Goal: Task Accomplishment & Management: Manage account settings

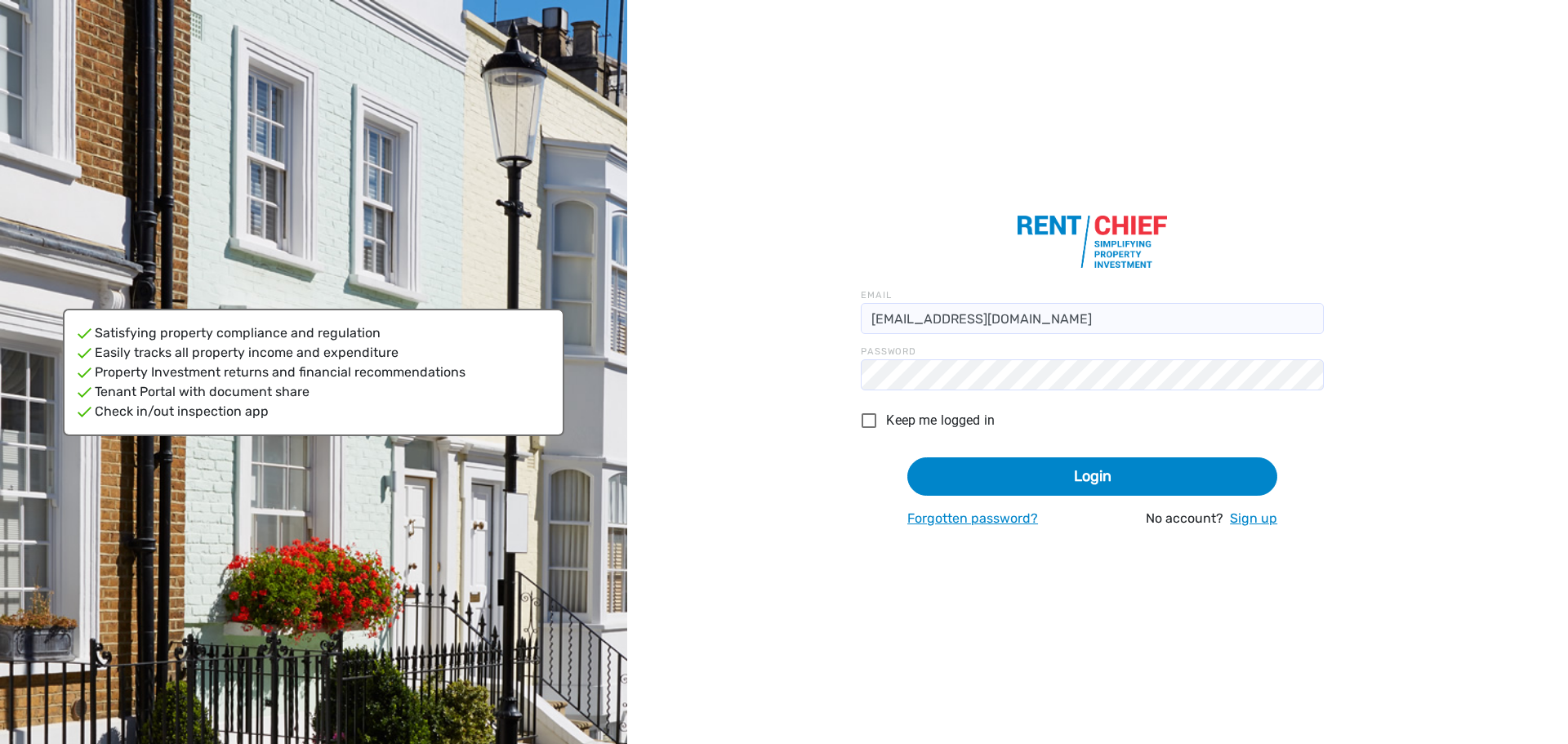
type input "[EMAIL_ADDRESS][DOMAIN_NAME]"
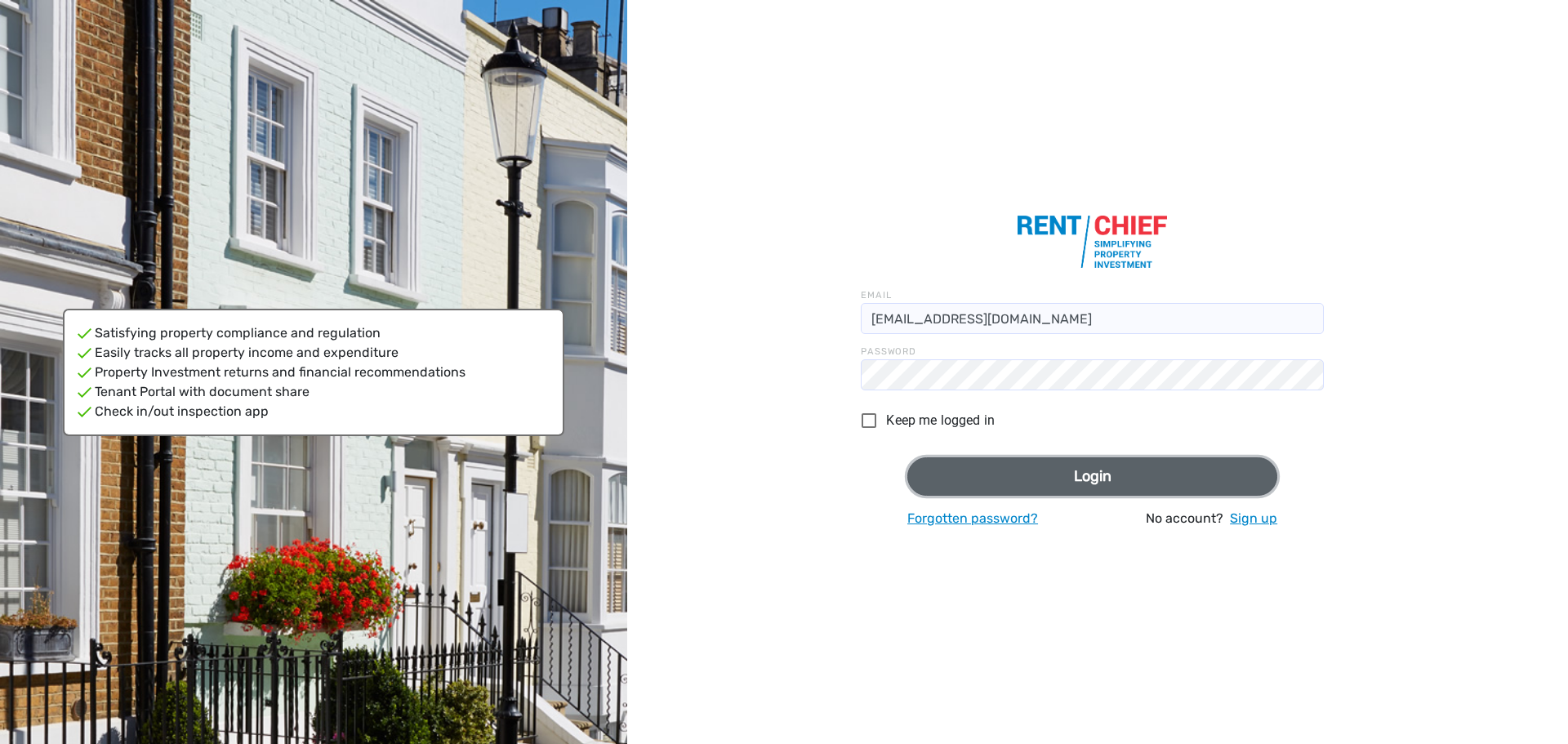
click at [1083, 490] on button "Login" at bounding box center [1092, 477] width 370 height 38
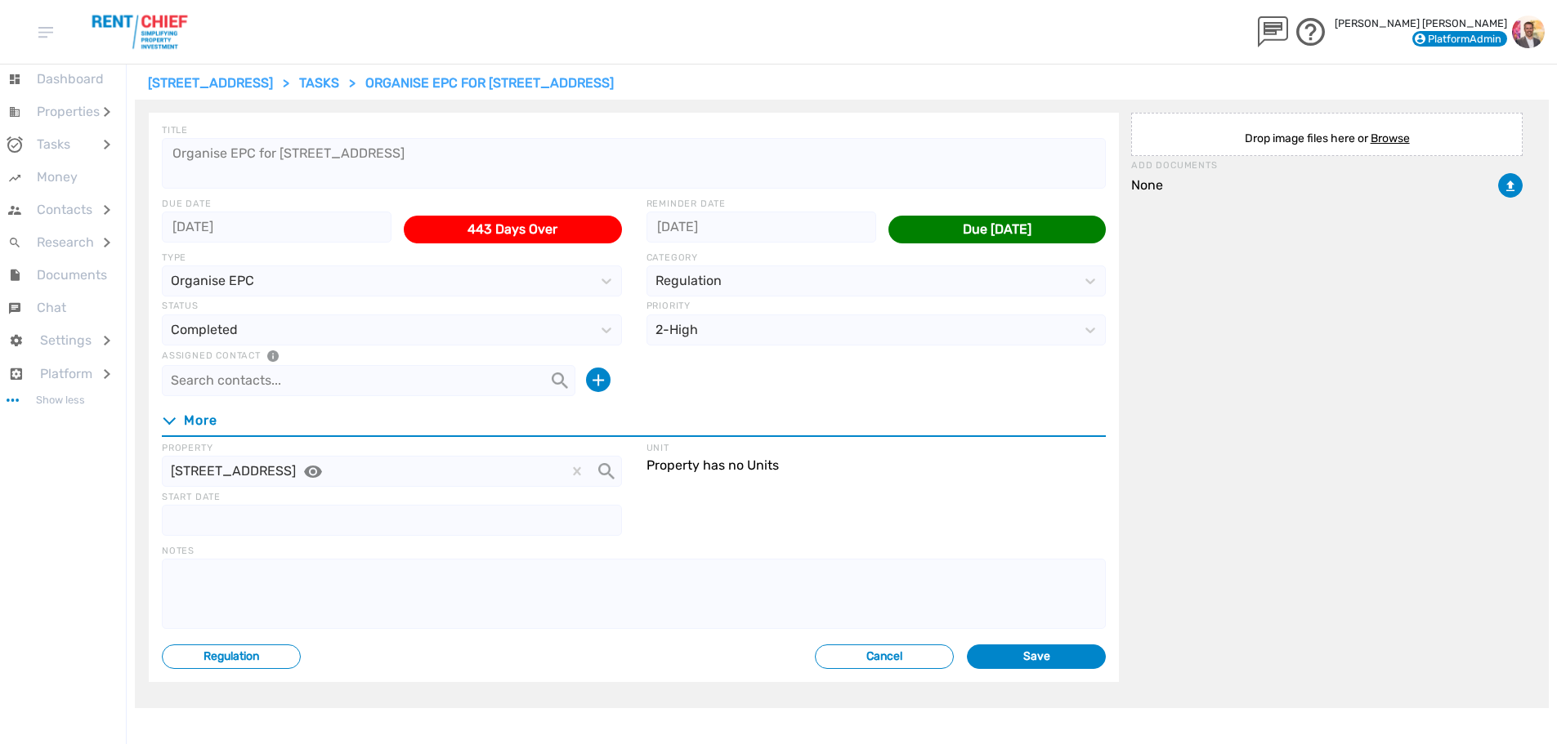
click at [507, 234] on div "443 Days Over" at bounding box center [512, 230] width 217 height 28
click at [1061, 227] on div "Due [DATE]" at bounding box center [996, 230] width 217 height 28
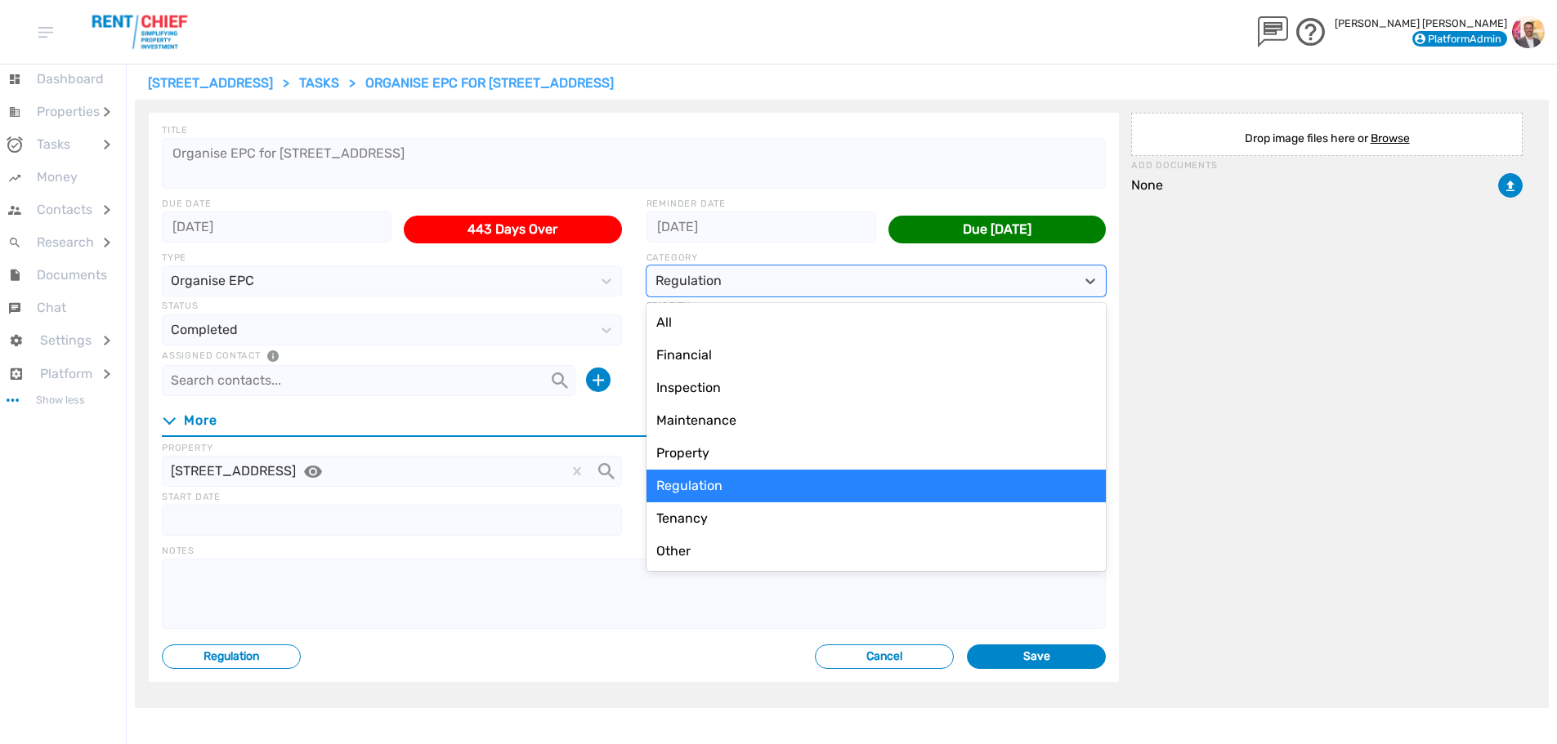
click at [805, 276] on div "Regulation" at bounding box center [861, 280] width 429 height 29
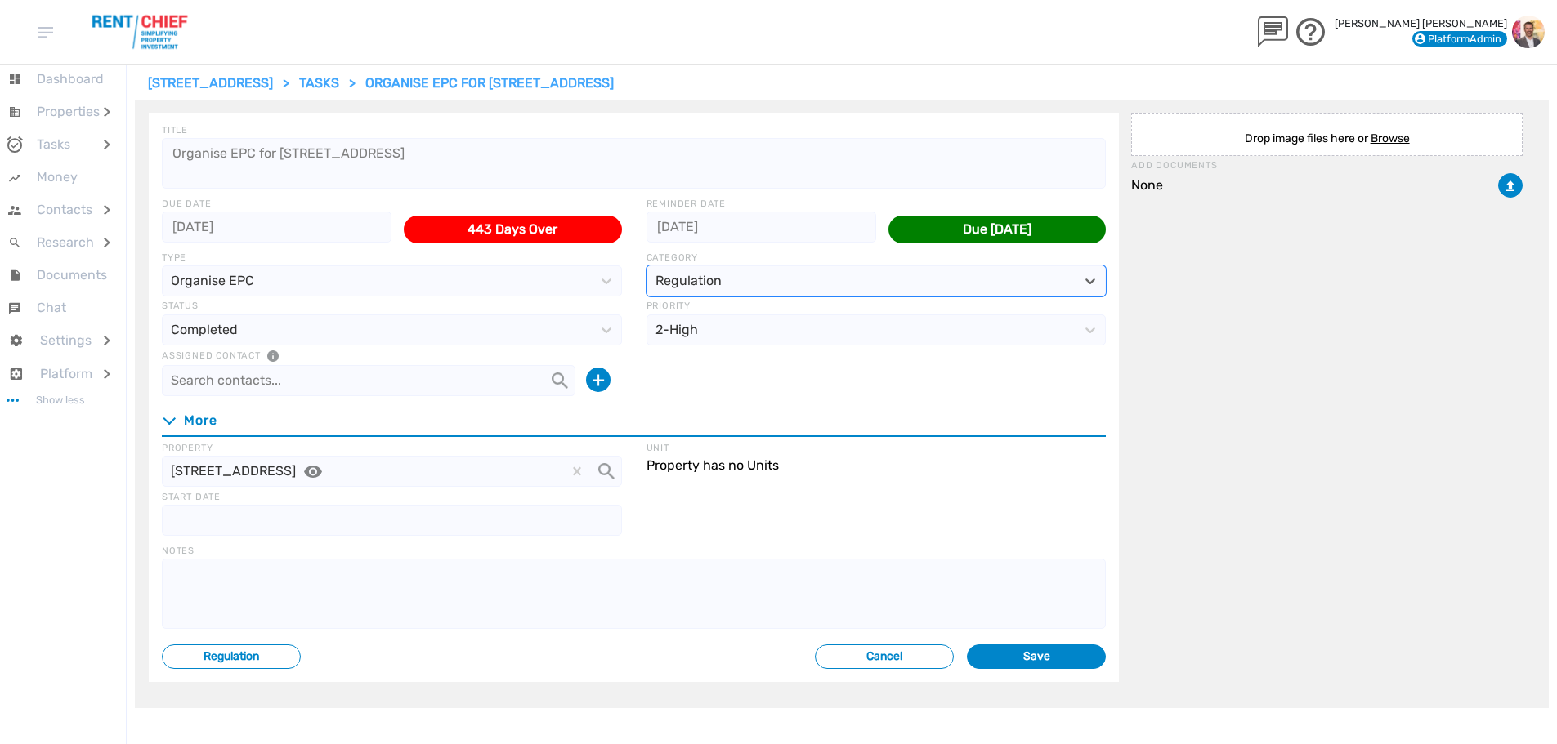
click at [805, 276] on div "Regulation" at bounding box center [861, 280] width 429 height 29
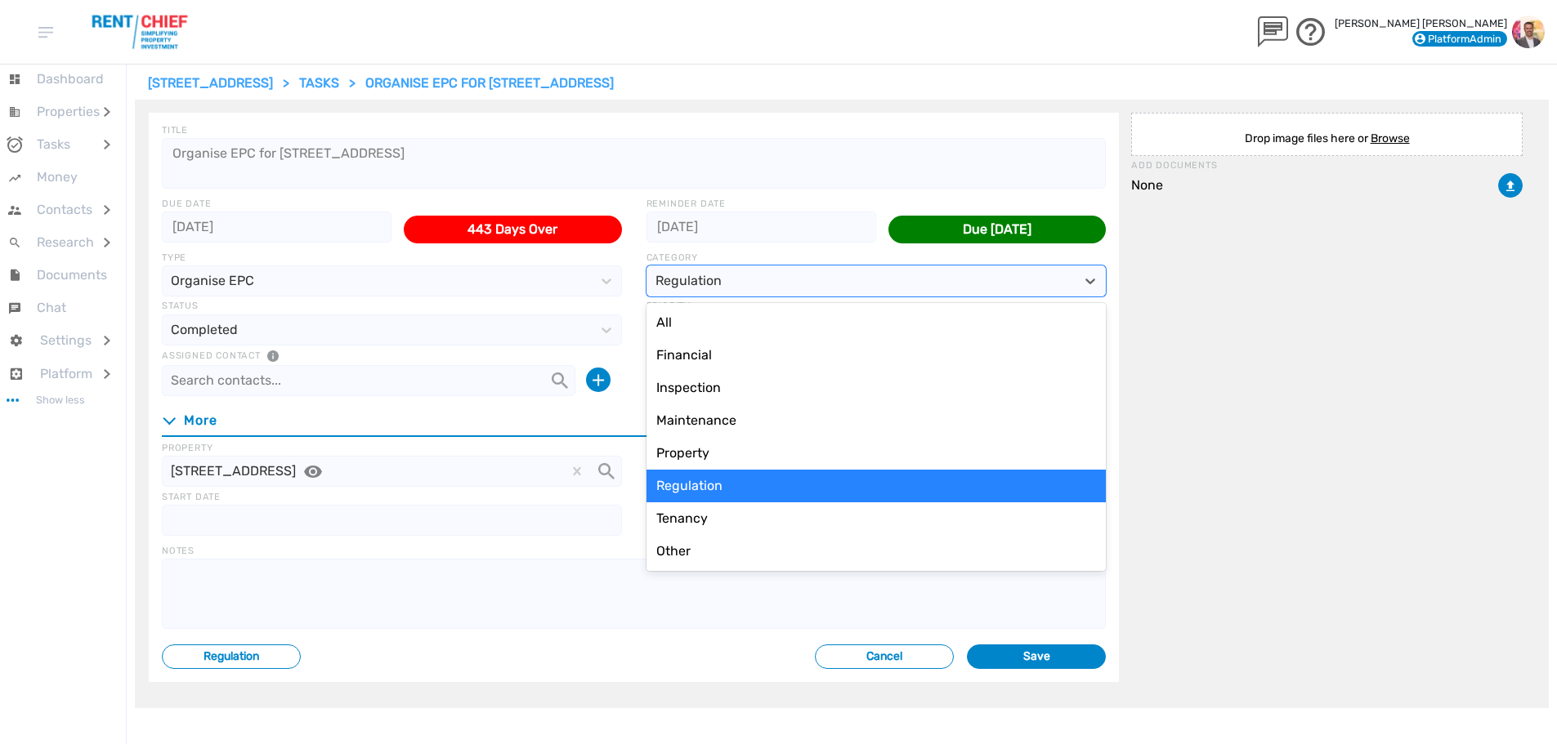
click at [804, 276] on div "Regulation" at bounding box center [861, 280] width 429 height 29
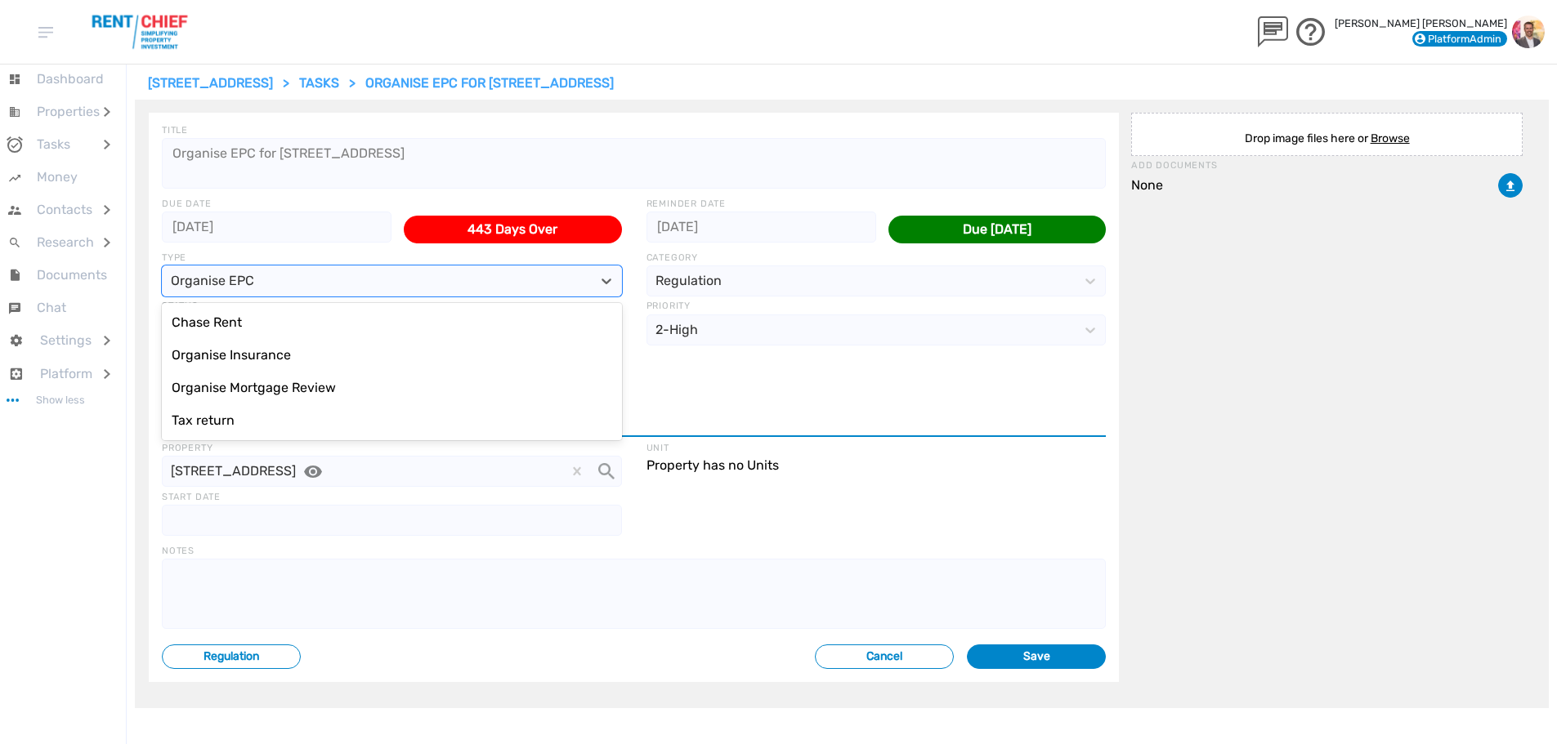
click at [522, 284] on div "Organise EPC" at bounding box center [377, 280] width 429 height 29
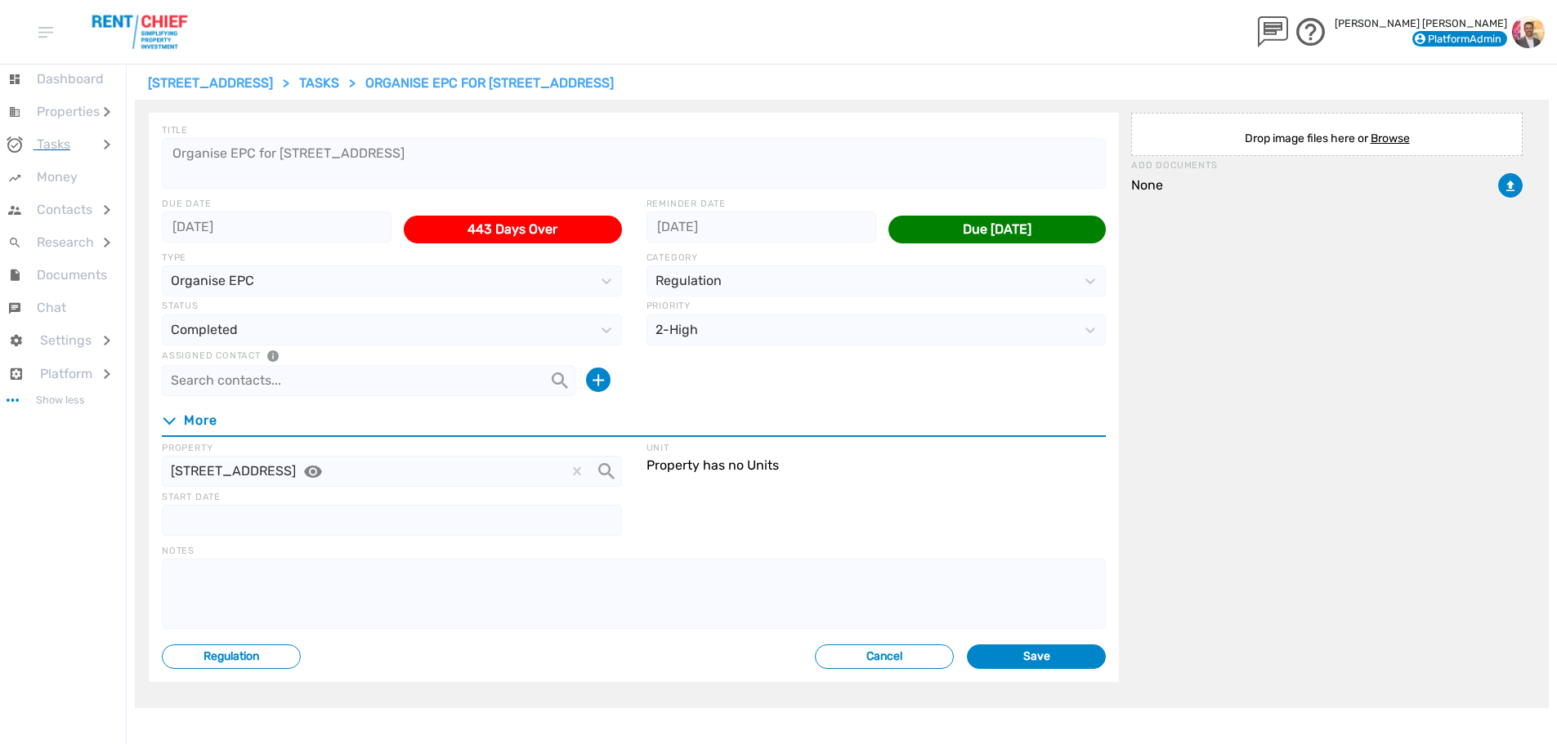
click at [99, 138] on div at bounding box center [112, 144] width 26 height 33
click at [260, 81] on span "[STREET_ADDRESS]" at bounding box center [210, 83] width 125 height 16
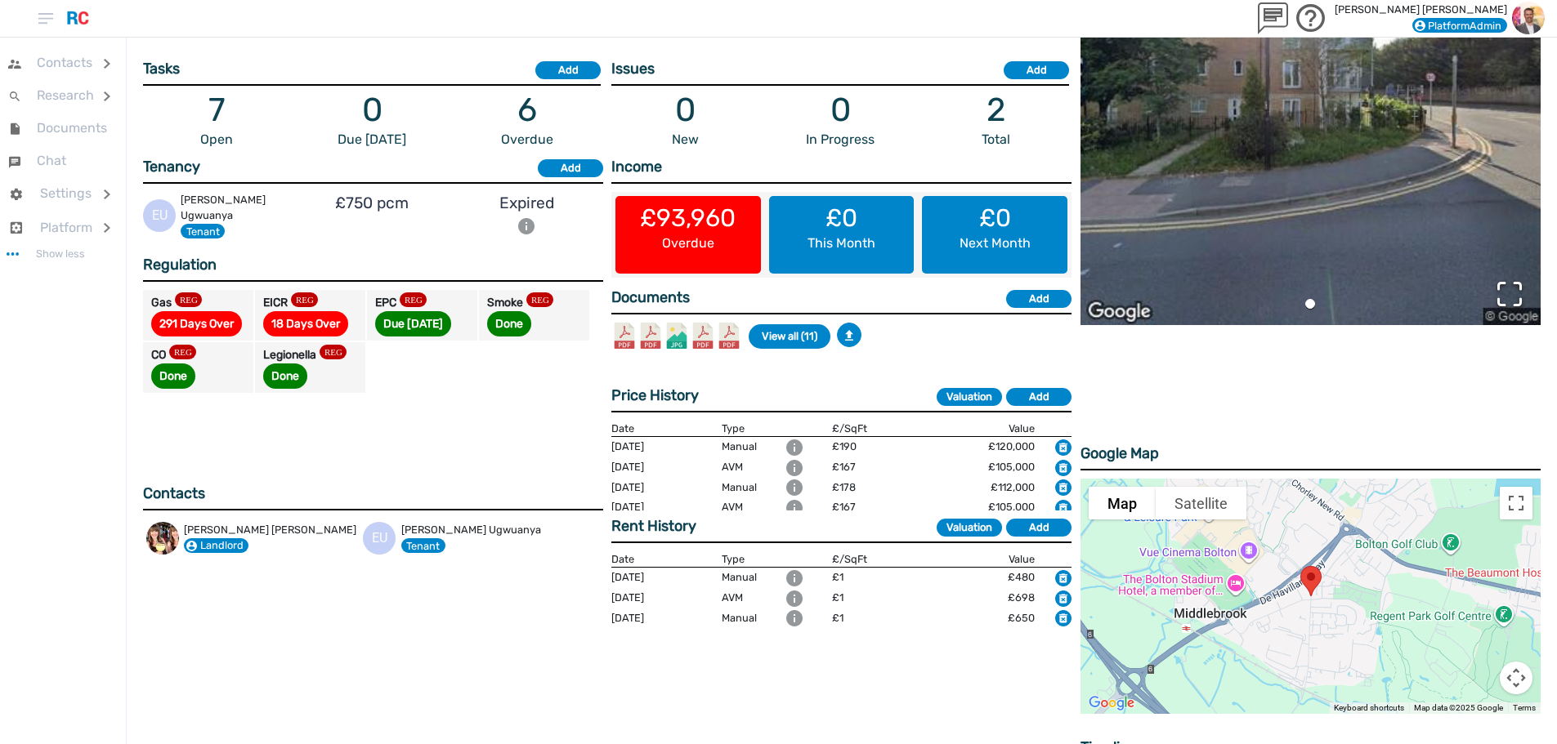
scroll to position [409, 0]
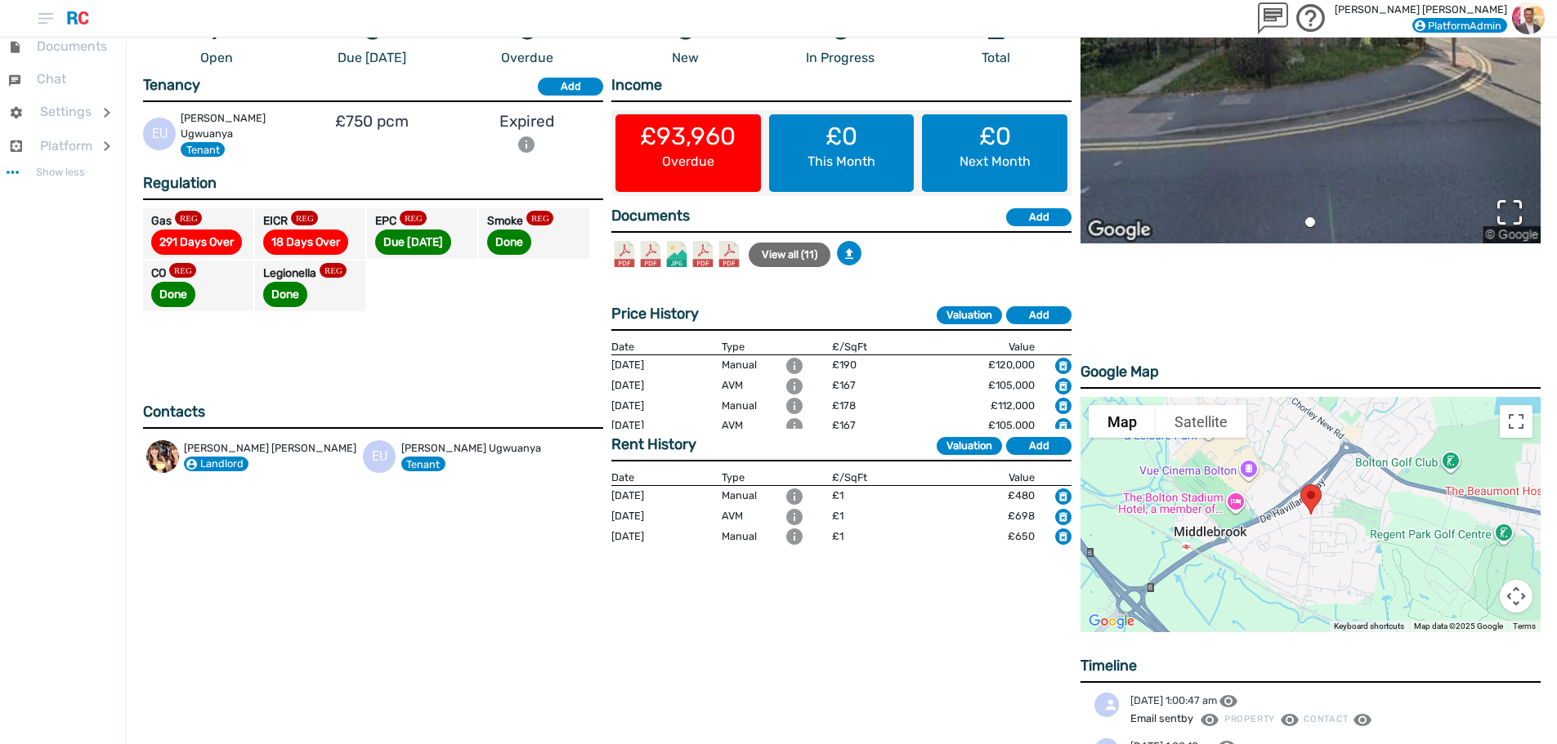
click at [792, 267] on button "View all ( 11 )" at bounding box center [789, 255] width 82 height 25
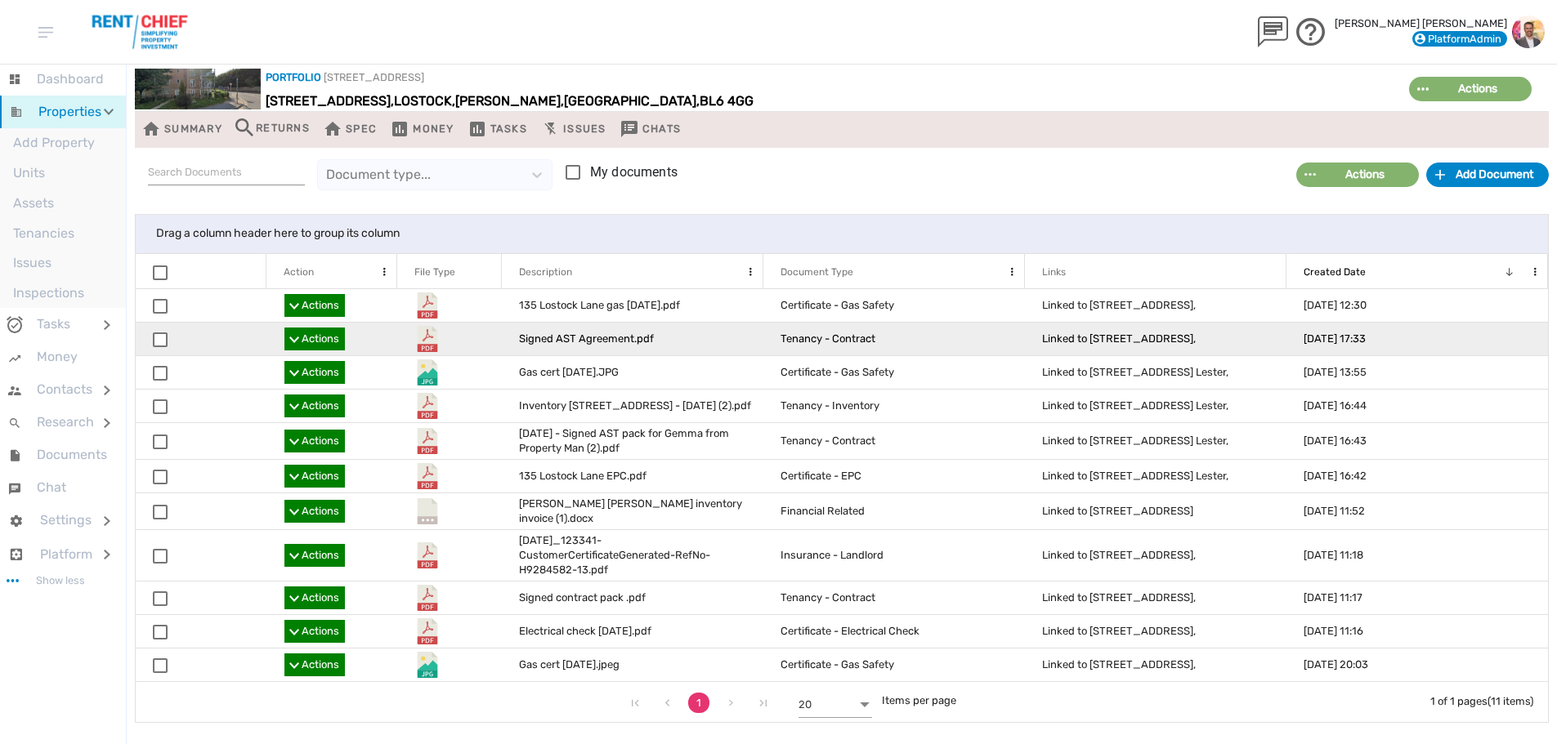
click at [328, 339] on span "Actions" at bounding box center [320, 339] width 38 height 15
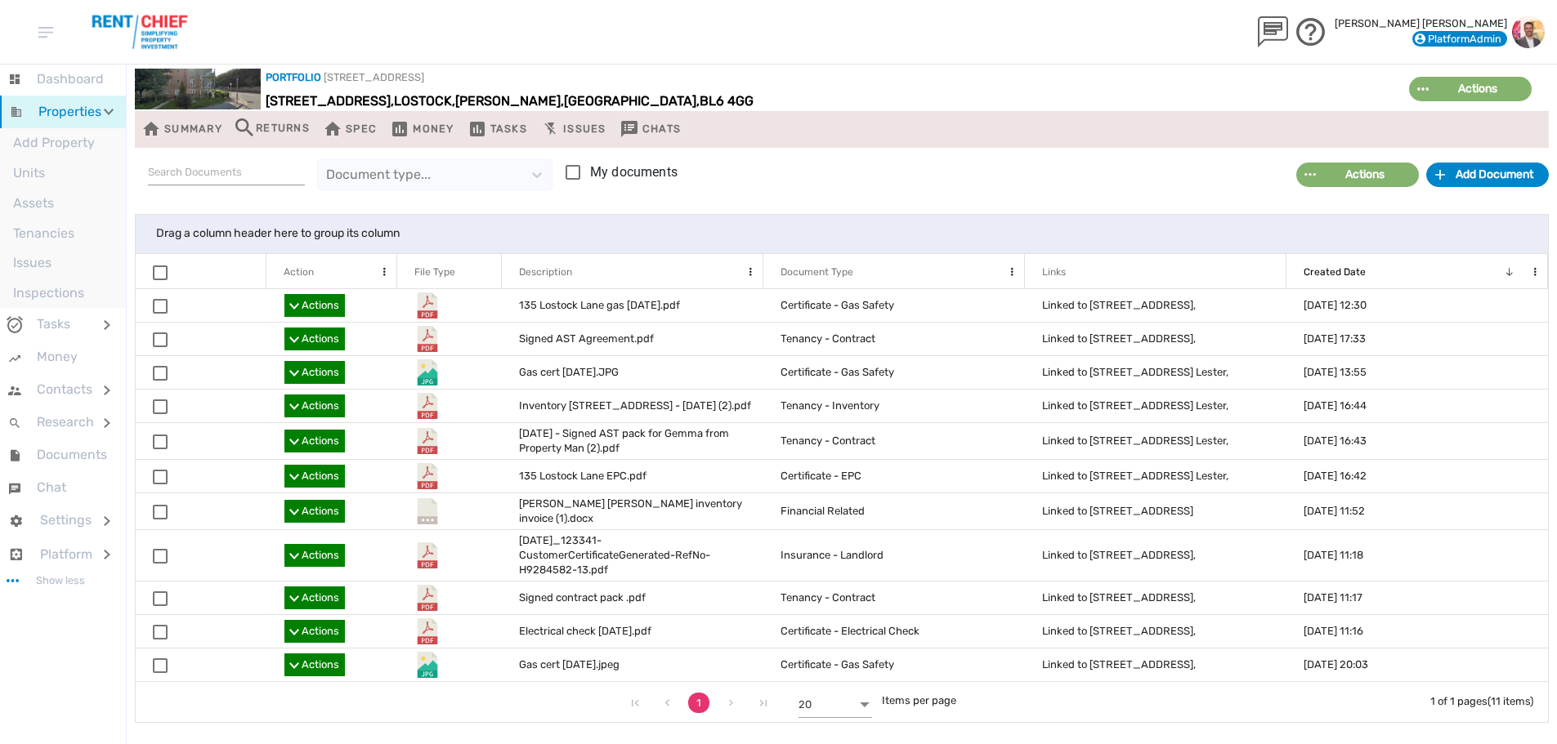
click at [159, 275] on span at bounding box center [160, 273] width 15 height 15
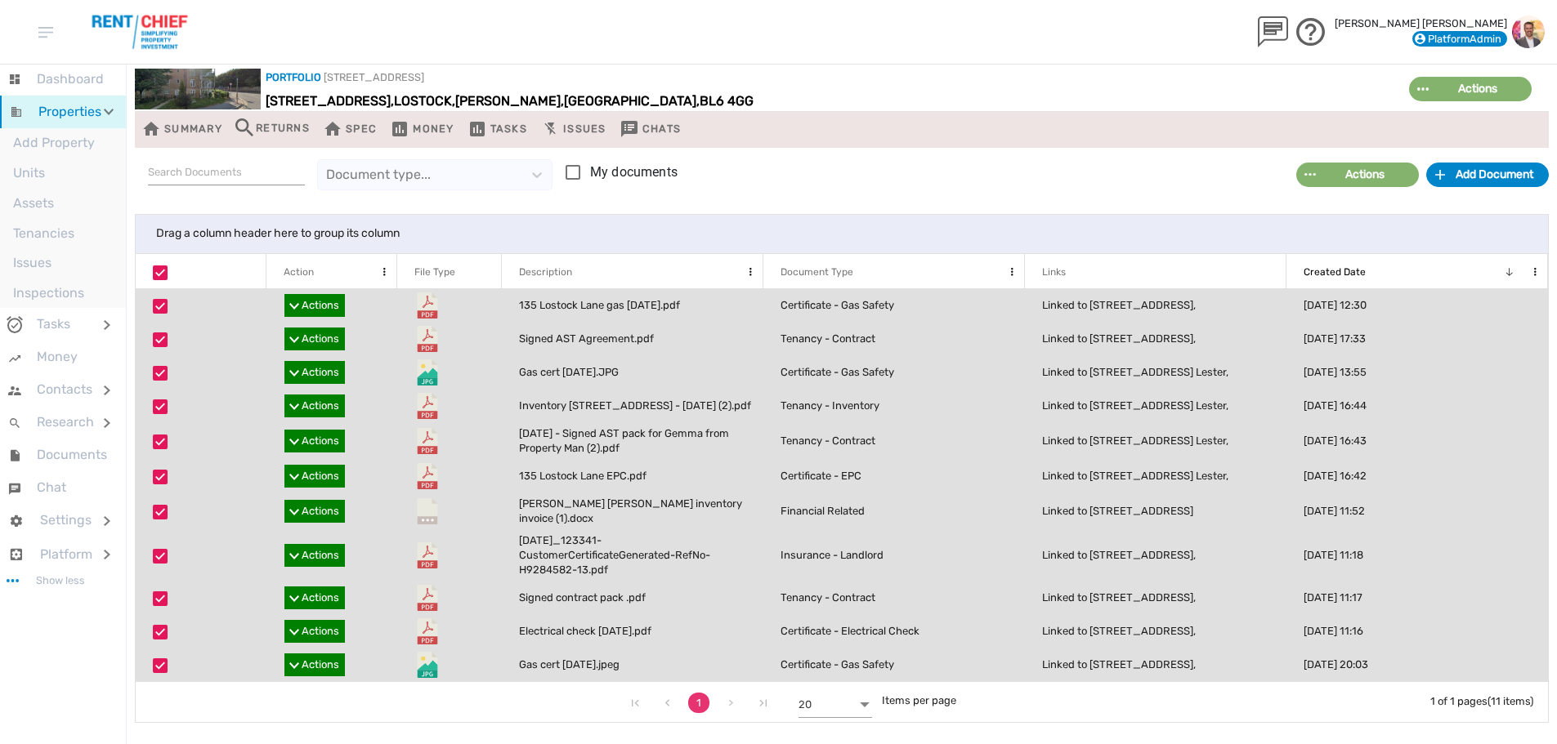
click at [1344, 183] on div "Actions" at bounding box center [1364, 174] width 98 height 17
click at [1339, 323] on li "Export to PDF" at bounding box center [1365, 326] width 140 height 29
click at [1052, 189] on div "Document type... My documents" at bounding box center [715, 174] width 1160 height 53
click at [212, 150] on div "Document type... My documents" at bounding box center [715, 174] width 1160 height 53
click at [203, 127] on div "Summary" at bounding box center [181, 129] width 81 height 23
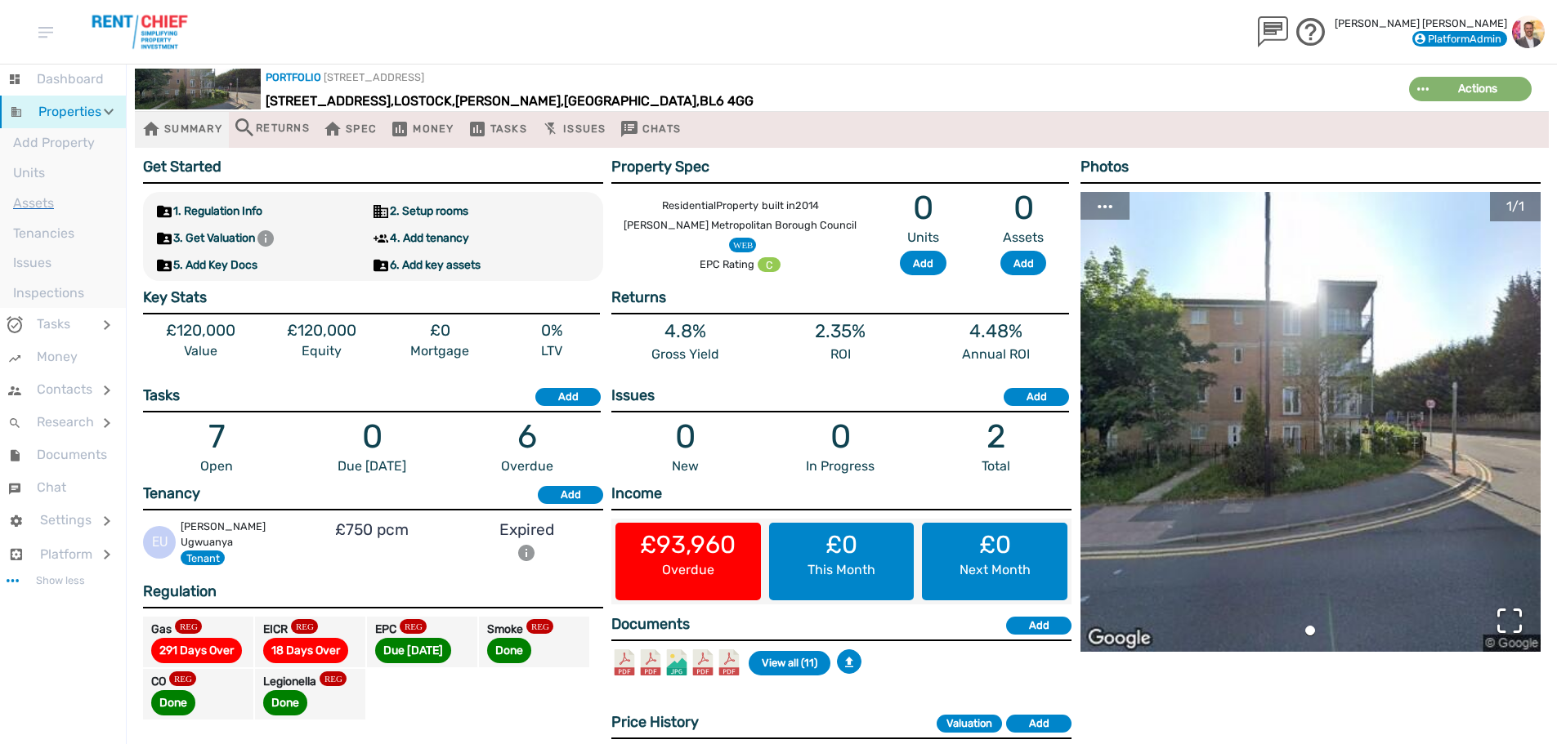
click at [80, 212] on li "Assets" at bounding box center [63, 203] width 126 height 30
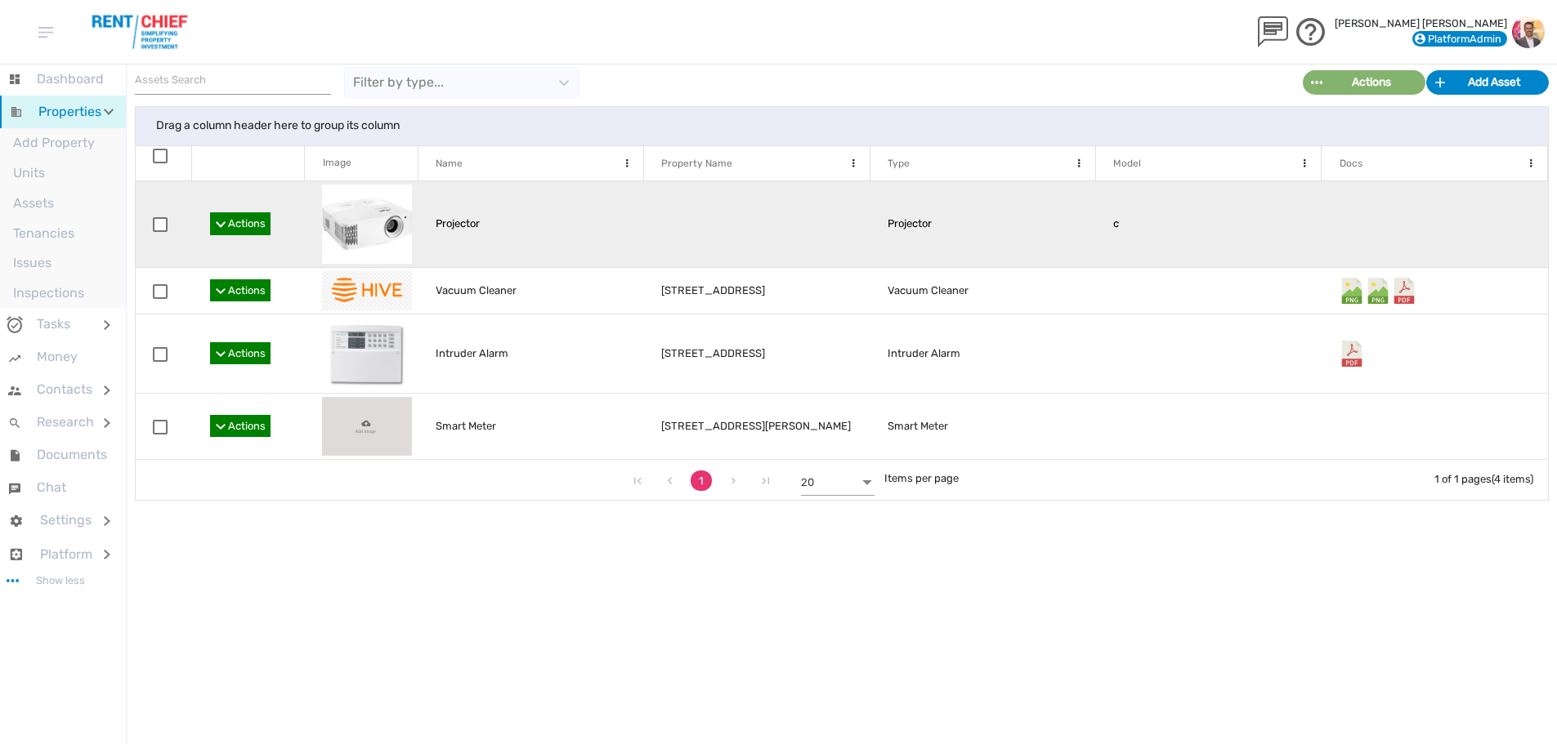
click at [221, 217] on span "Actions" at bounding box center [240, 223] width 60 height 23
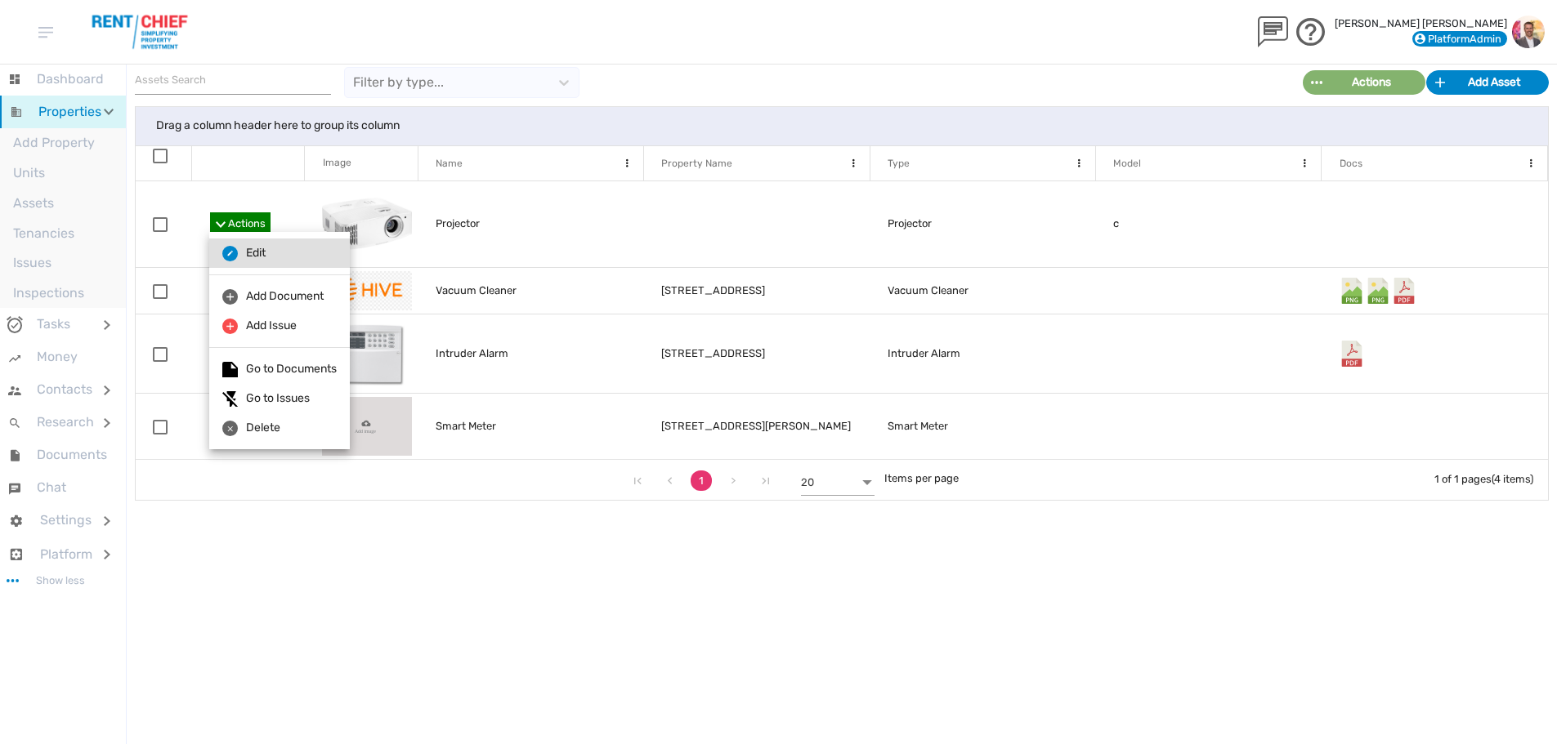
click at [234, 261] on li "Edit" at bounding box center [279, 253] width 141 height 29
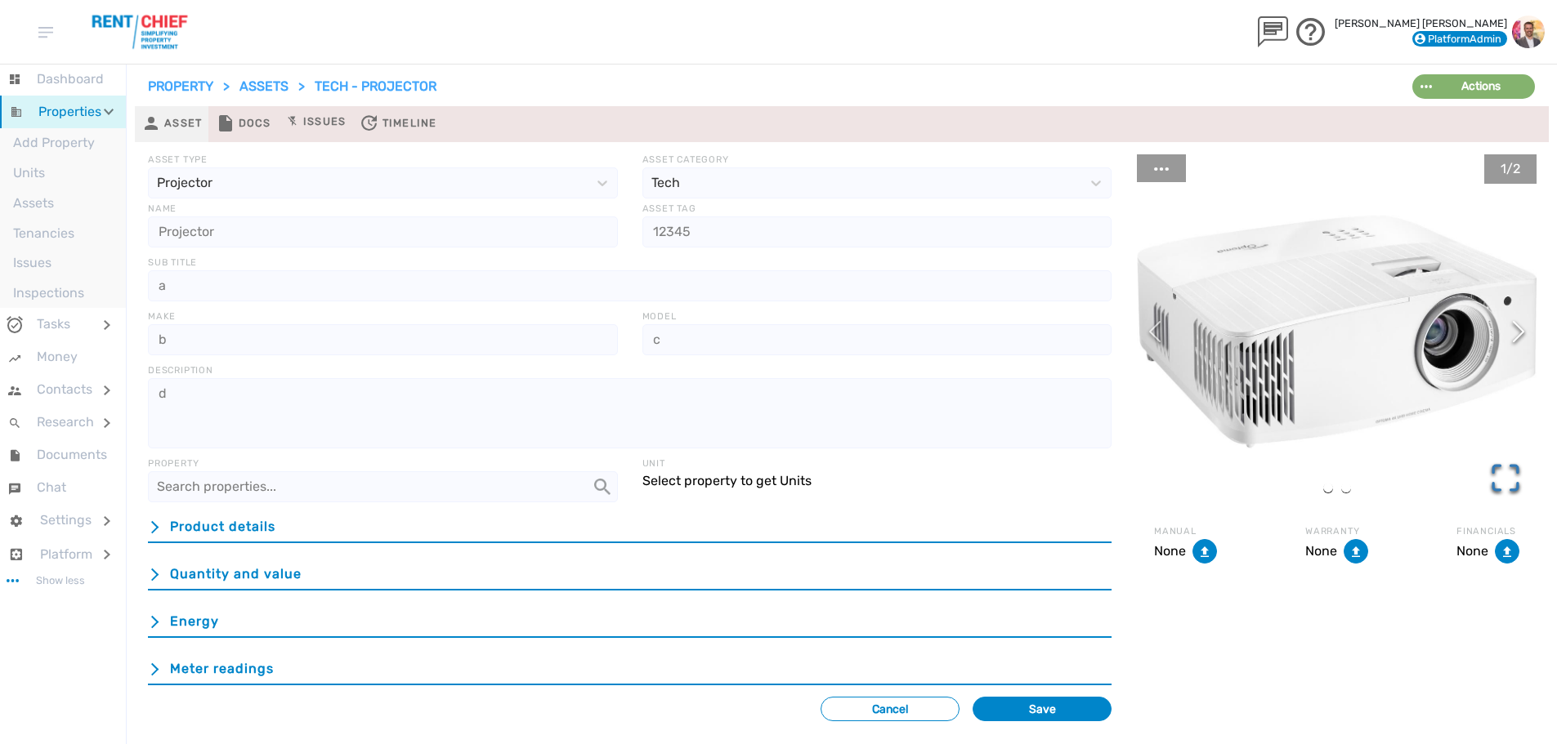
click at [1508, 489] on icon "Open Fullscreen" at bounding box center [1505, 478] width 33 height 33
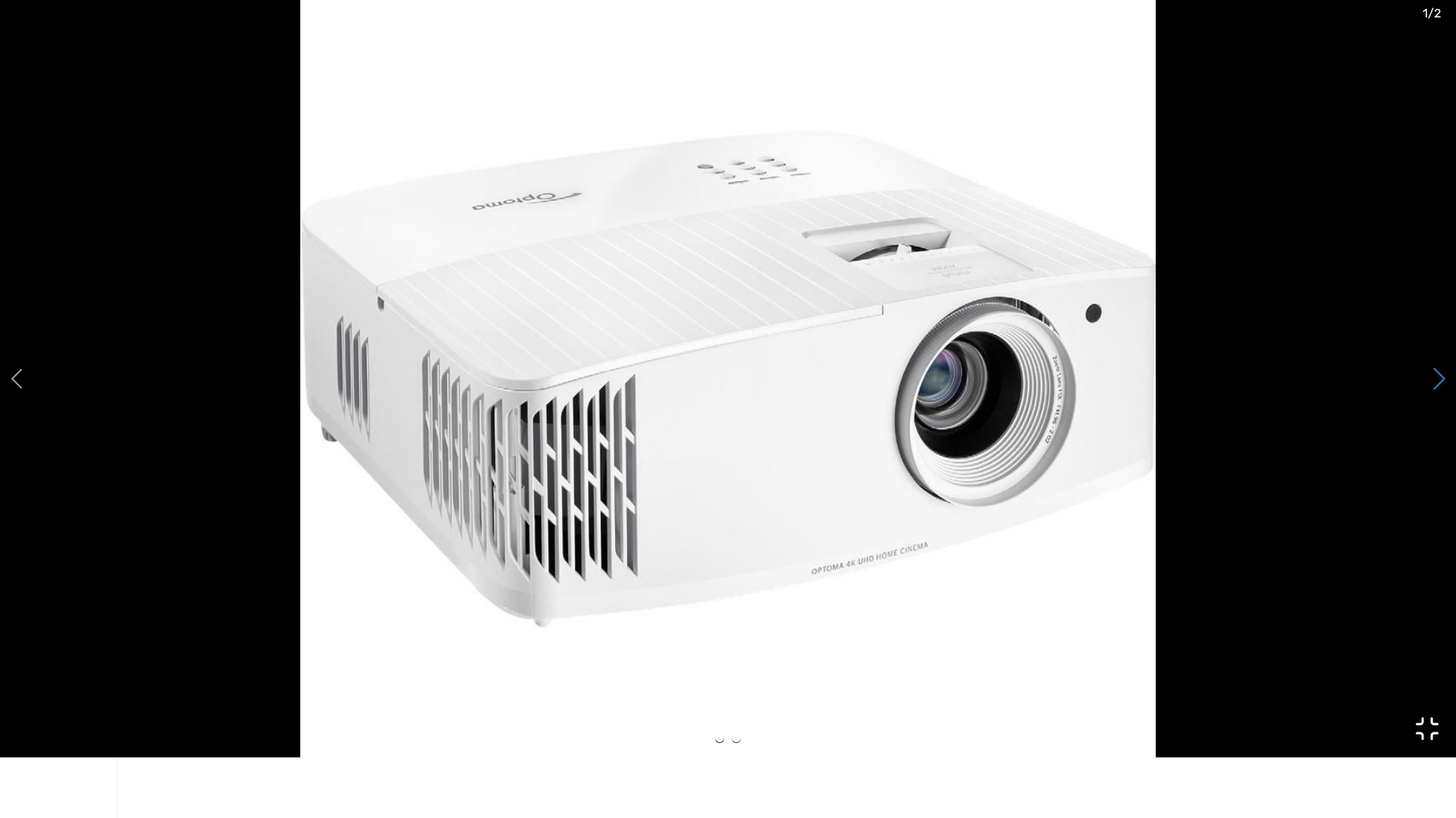
click at [1440, 377] on icon "Next Slide" at bounding box center [1438, 379] width 19 height 50
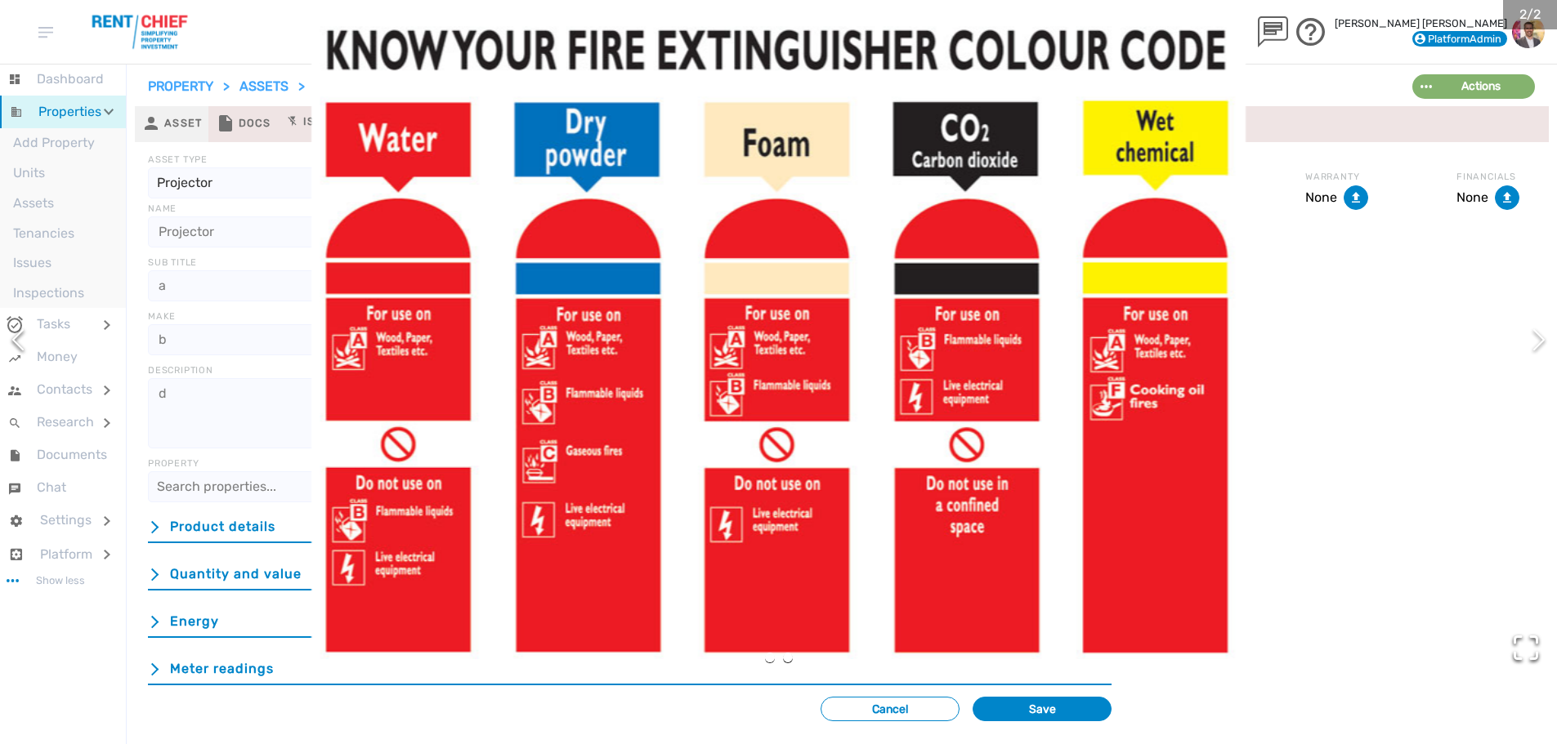
scroll to position [89, 0]
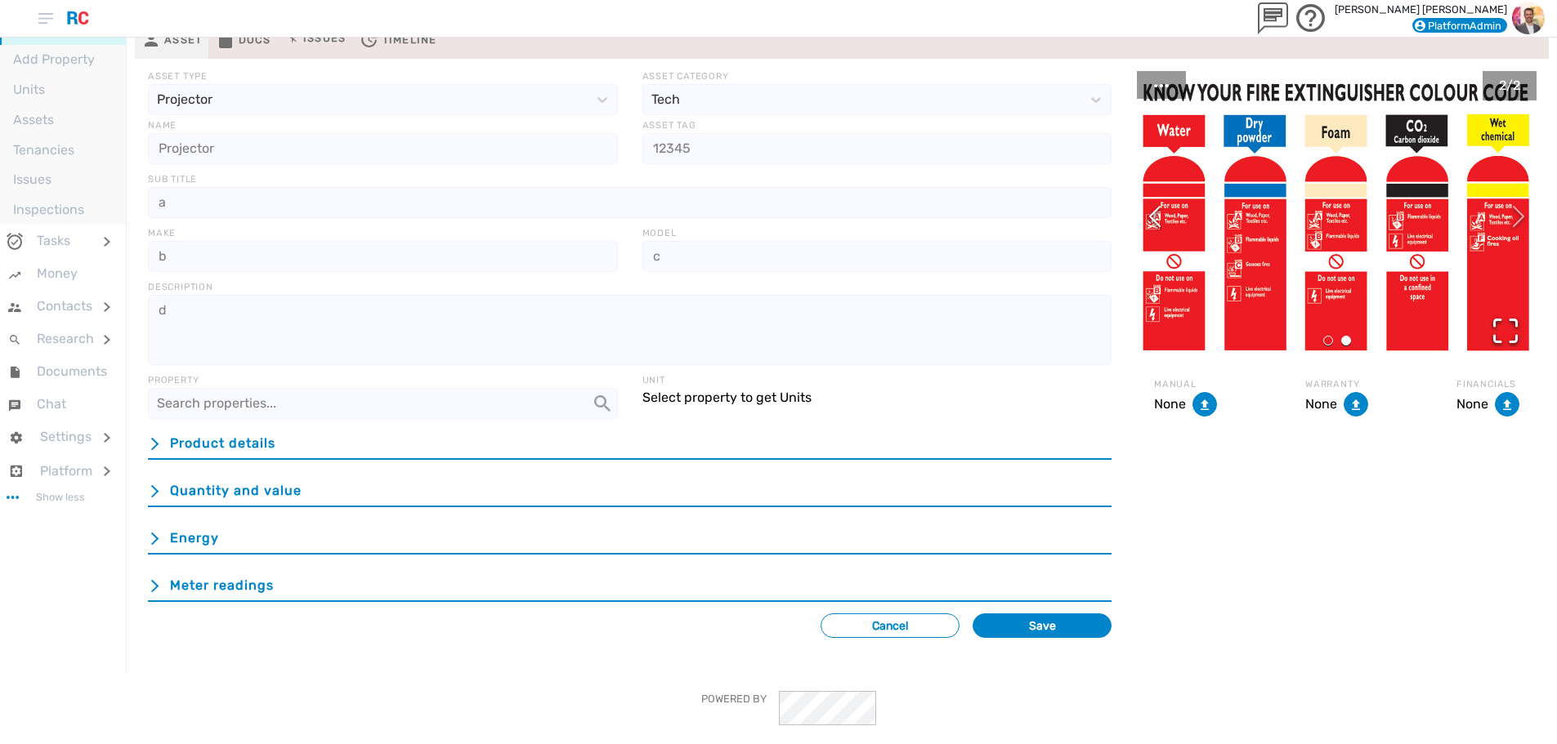
click at [712, 445] on div "Product details" at bounding box center [629, 442] width 963 height 36
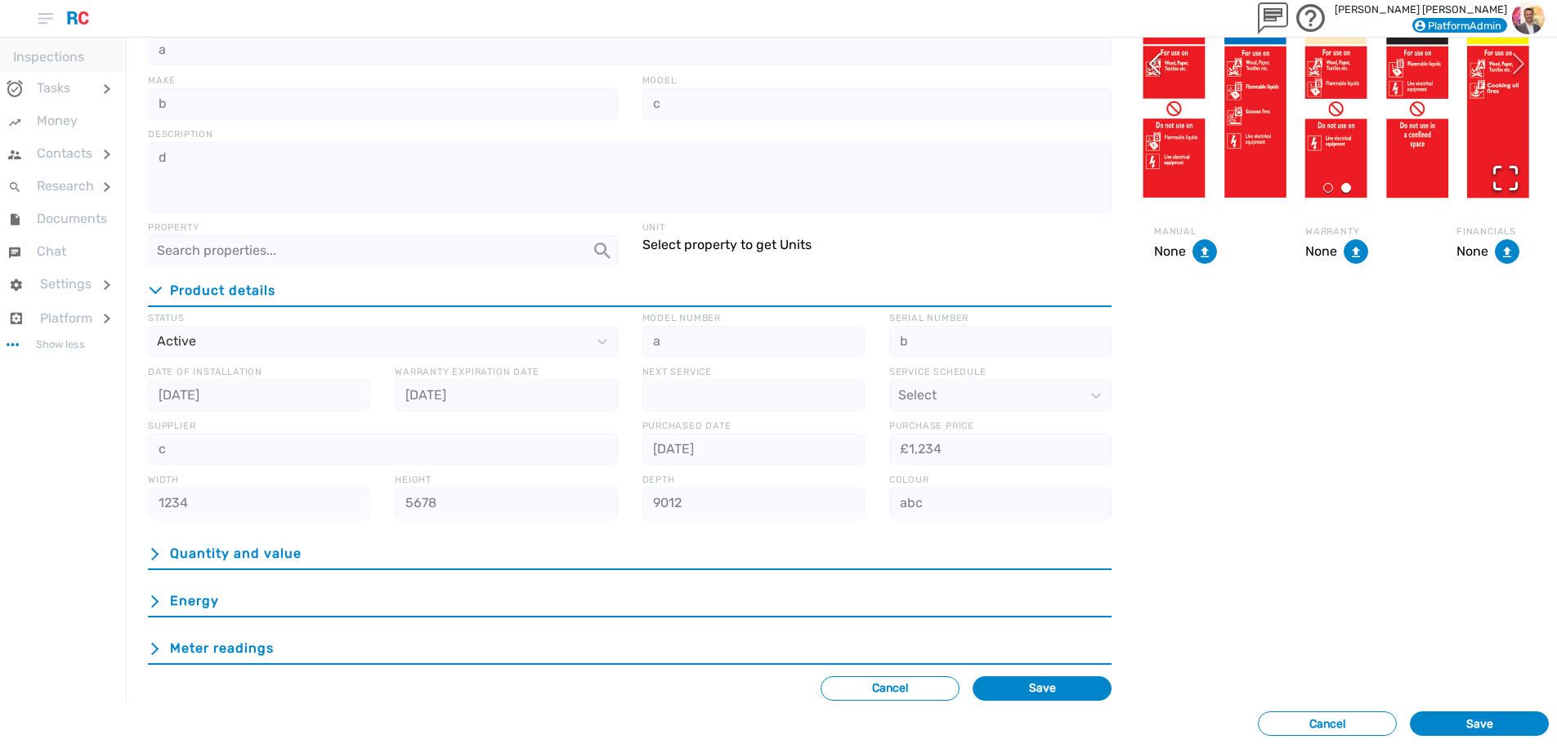
scroll to position [296, 0]
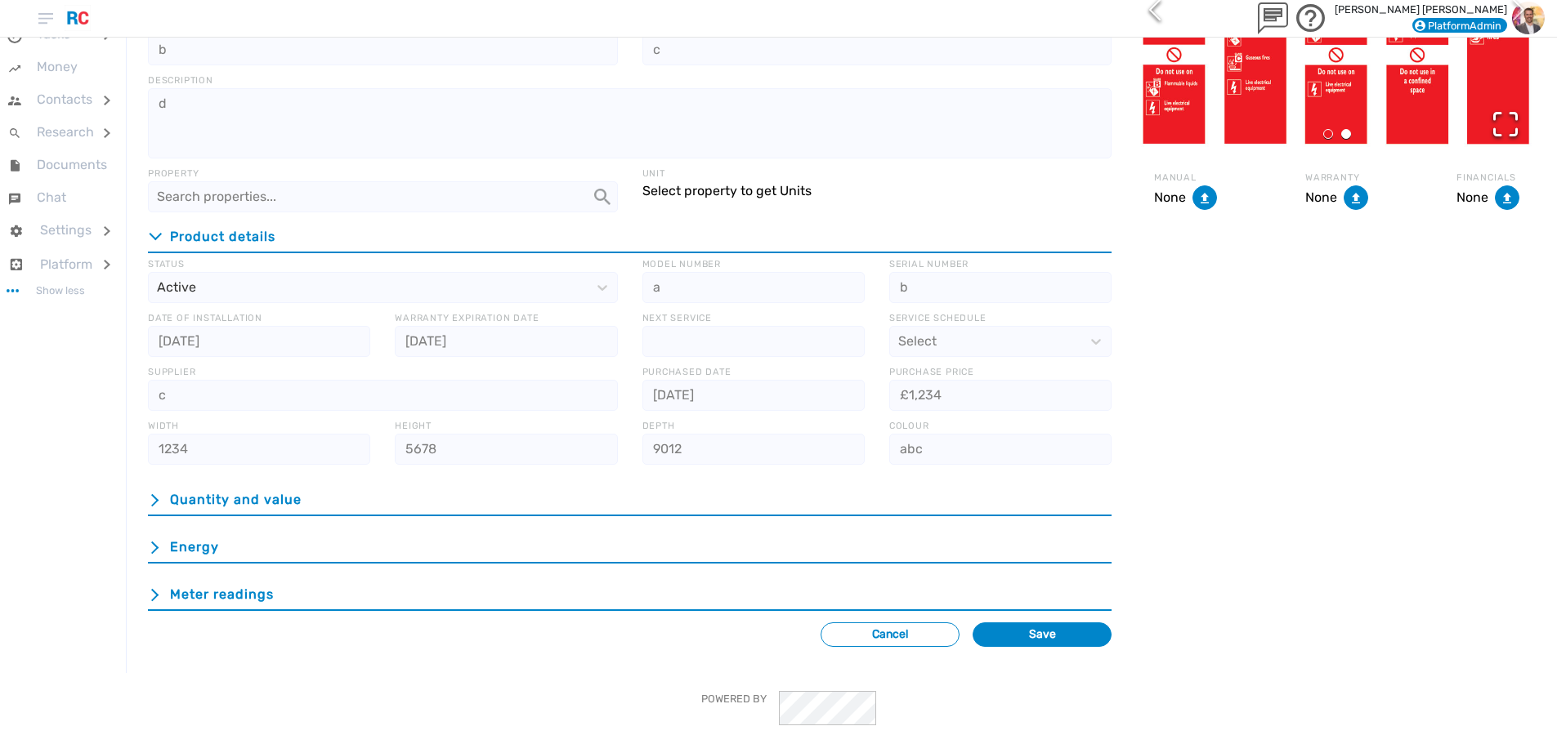
click at [859, 631] on button "Cancel" at bounding box center [889, 635] width 139 height 25
